Goal: Transaction & Acquisition: Purchase product/service

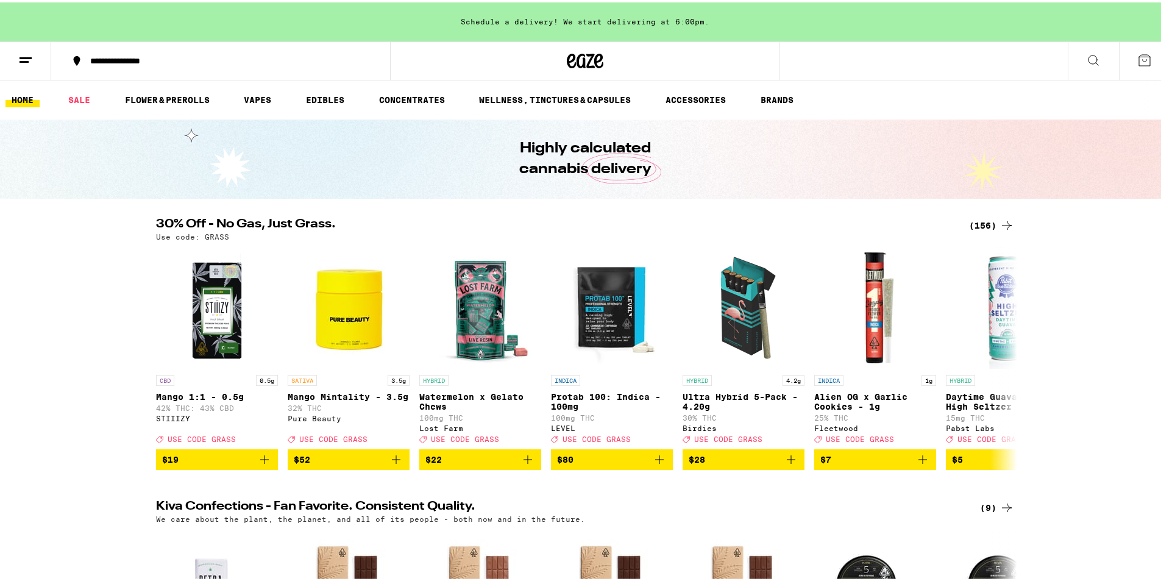
click at [1004, 221] on icon at bounding box center [1006, 223] width 15 height 15
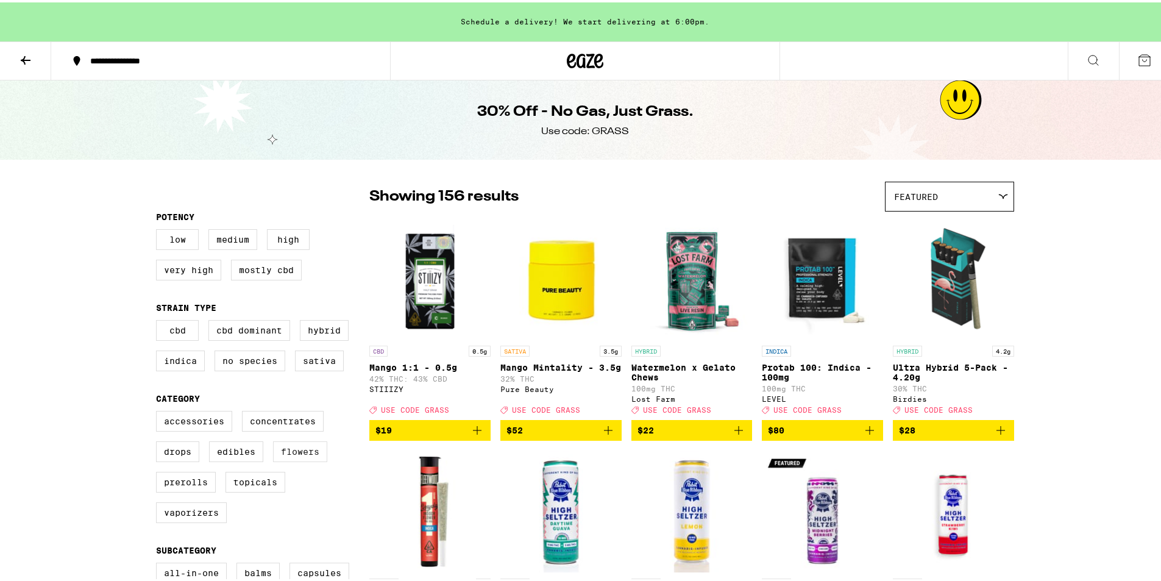
click at [304, 459] on label "Flowers" at bounding box center [300, 449] width 54 height 21
click at [159, 411] on input "Flowers" at bounding box center [158, 410] width 1 height 1
checkbox input "true"
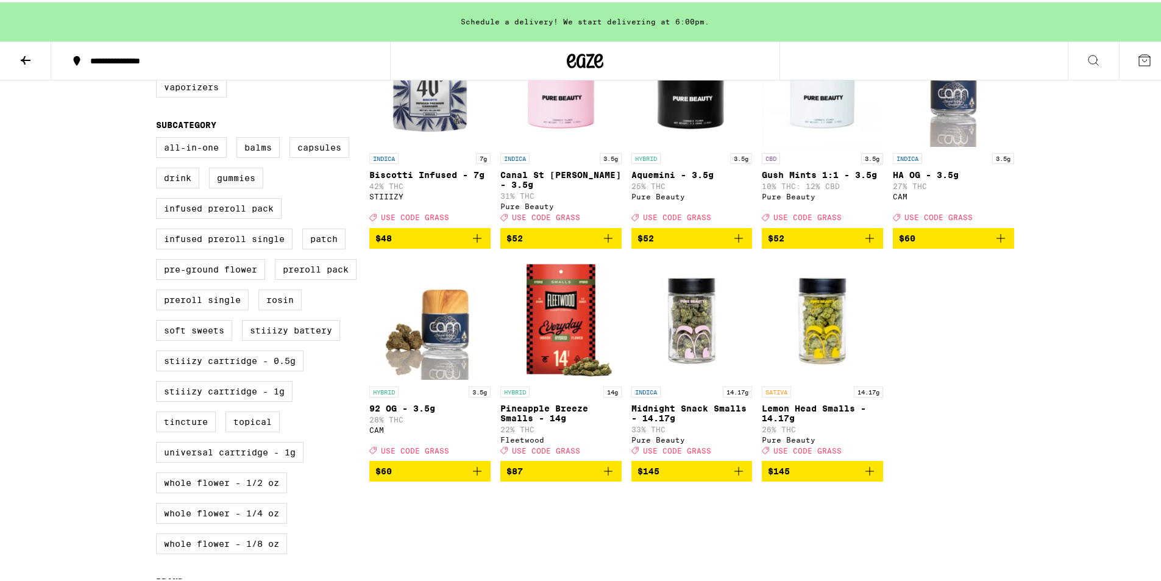
scroll to position [161, 0]
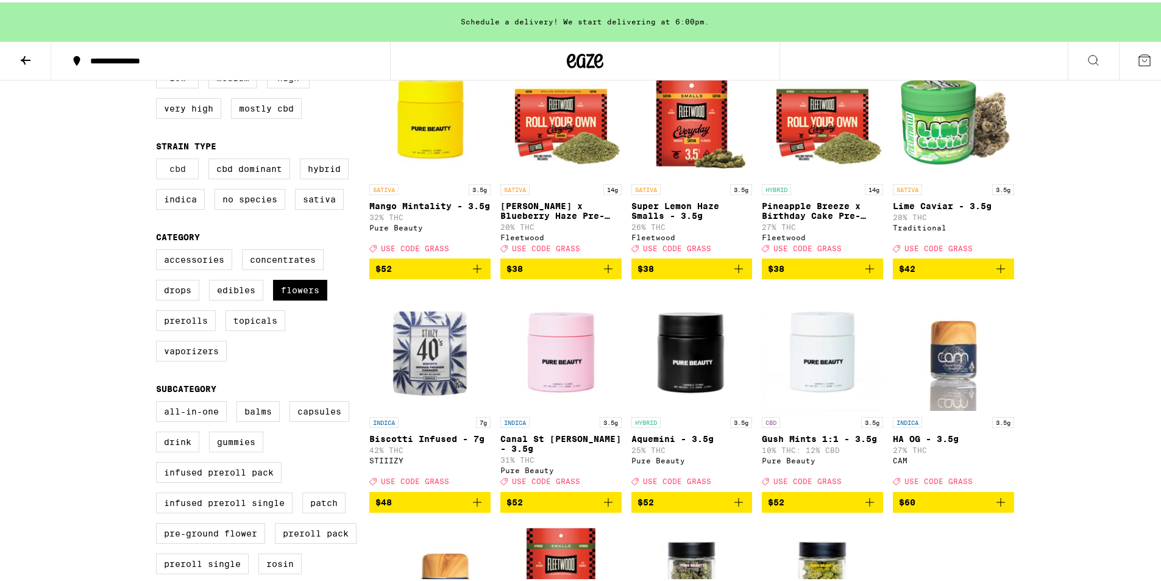
click at [164, 173] on label "CBD" at bounding box center [177, 166] width 43 height 21
click at [159, 158] on input "CBD" at bounding box center [158, 158] width 1 height 1
checkbox input "true"
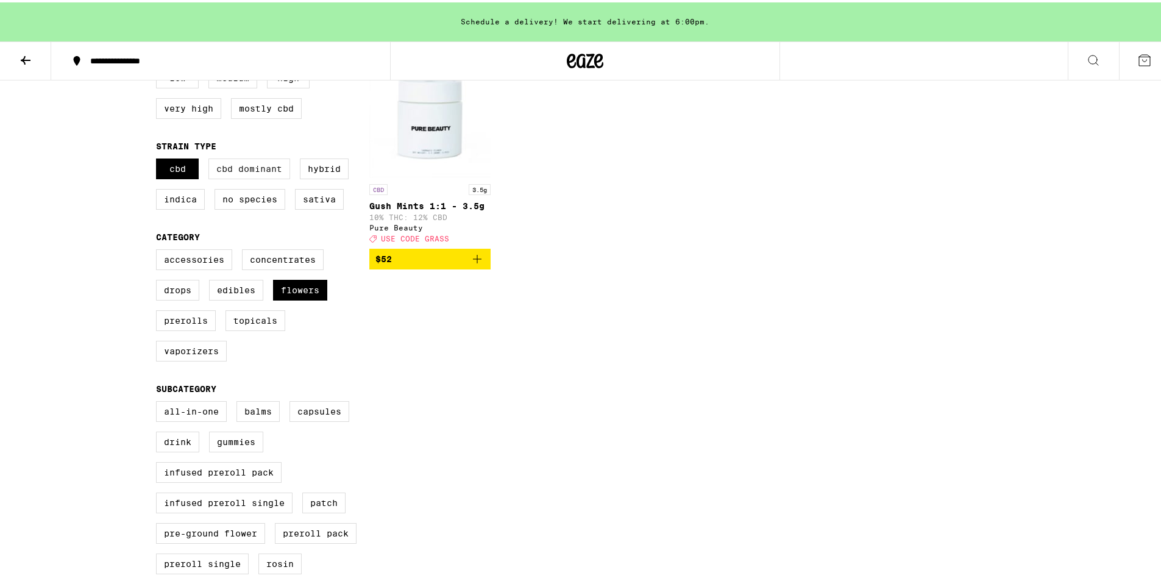
click at [244, 174] on label "CBD Dominant" at bounding box center [249, 166] width 82 height 21
click at [159, 158] on input "CBD Dominant" at bounding box center [158, 158] width 1 height 1
checkbox input "true"
click at [171, 172] on label "CBD" at bounding box center [177, 166] width 43 height 21
click at [159, 158] on input "CBD" at bounding box center [158, 158] width 1 height 1
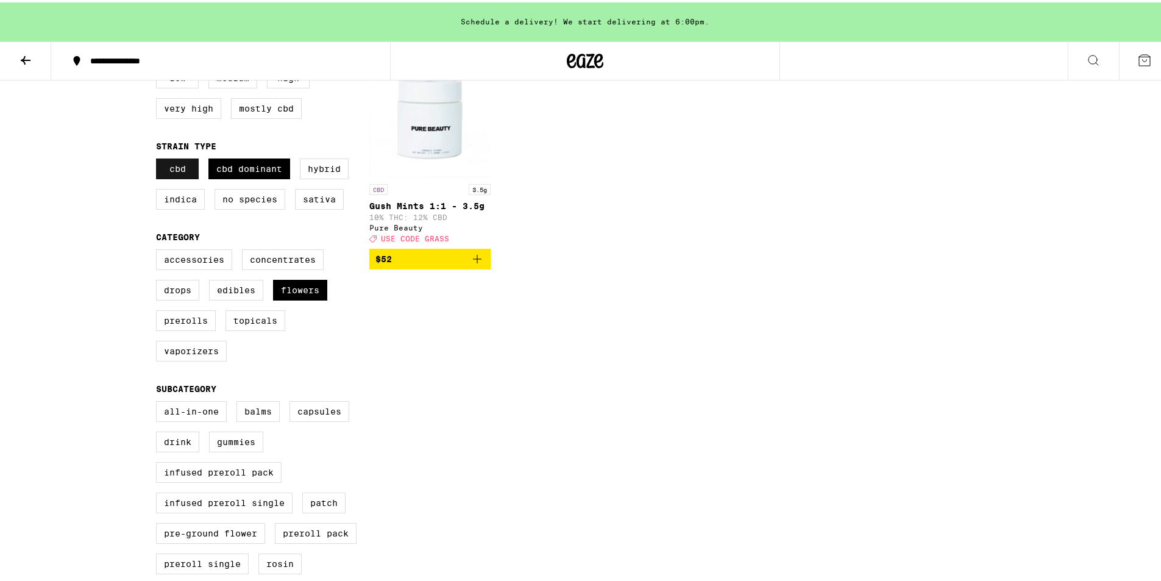
checkbox input "false"
click at [226, 166] on label "CBD Dominant" at bounding box center [249, 166] width 82 height 21
click at [159, 158] on input "CBD Dominant" at bounding box center [158, 158] width 1 height 1
checkbox input "false"
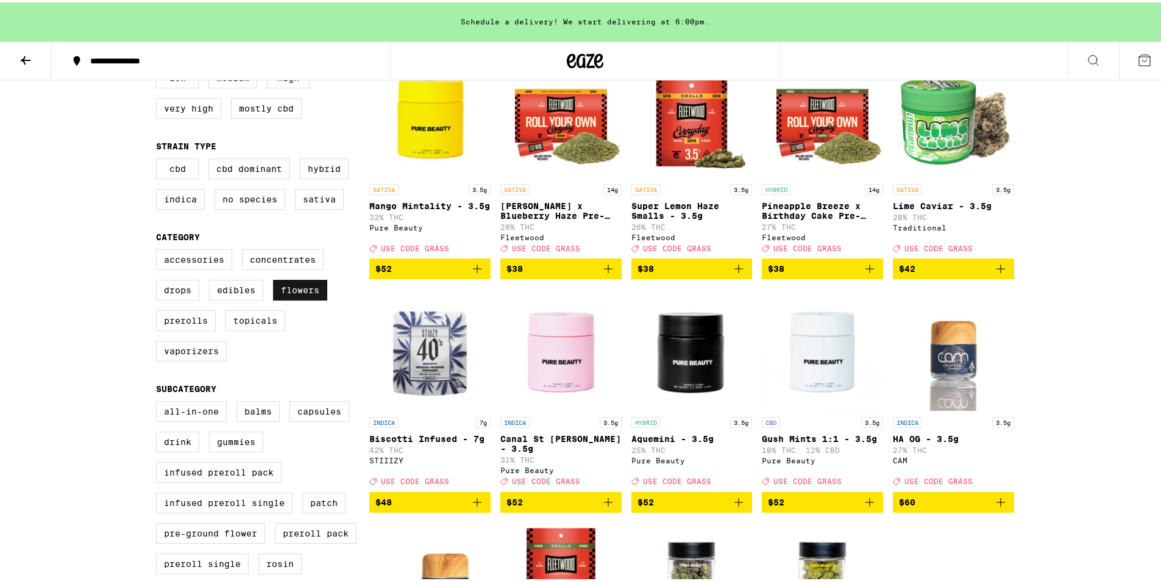
click at [283, 296] on label "Flowers" at bounding box center [300, 287] width 54 height 21
click at [159, 249] on input "Flowers" at bounding box center [158, 249] width 1 height 1
checkbox input "false"
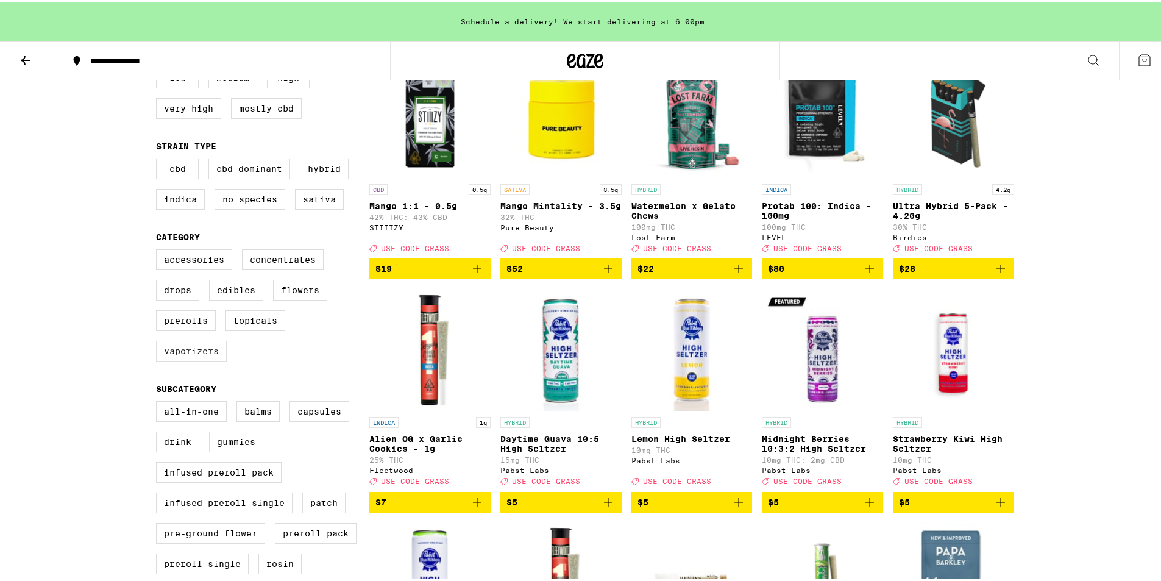
click at [179, 359] on label "Vaporizers" at bounding box center [191, 348] width 71 height 21
click at [159, 249] on input "Vaporizers" at bounding box center [158, 249] width 1 height 1
checkbox input "true"
